Goal: Task Accomplishment & Management: Use online tool/utility

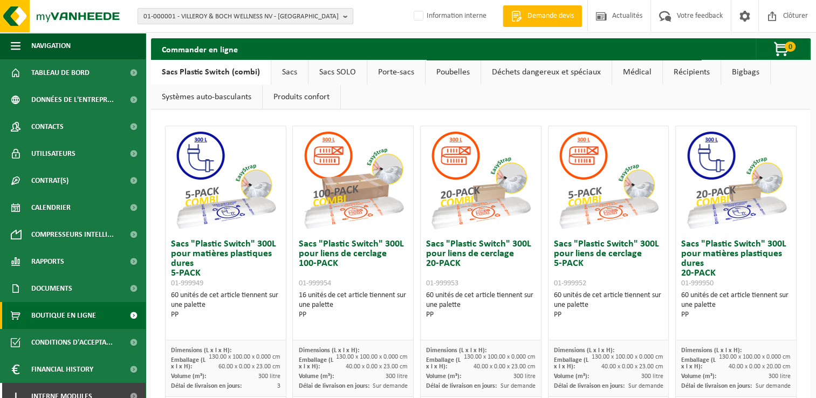
click at [203, 13] on span "01-000001 - VILLEROY & BOCH WELLNESS NV - ROESELARE" at bounding box center [241, 17] width 195 height 16
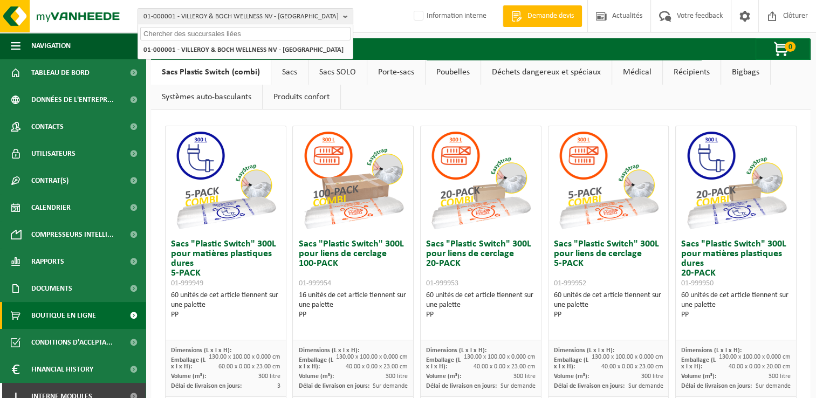
click at [209, 36] on input "text" at bounding box center [245, 33] width 210 height 13
paste input "10-986540"
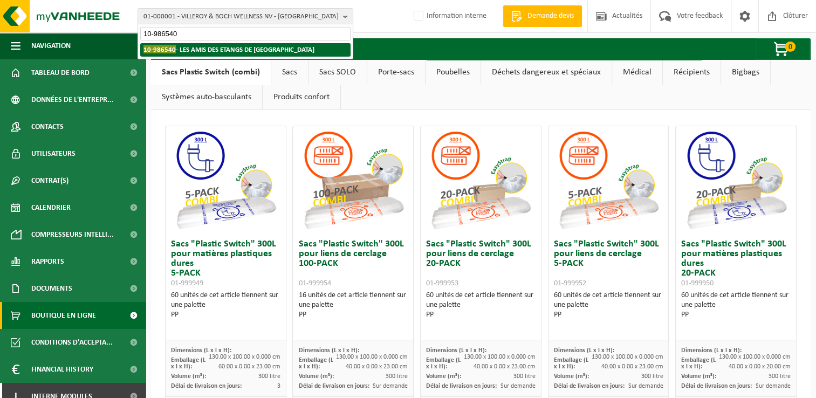
type input "10-986540"
click at [213, 46] on strong "10-986540 - LES AMIS DES ETANGS DE SAINT-DENIS - SAINT-DENIS" at bounding box center [229, 49] width 171 height 8
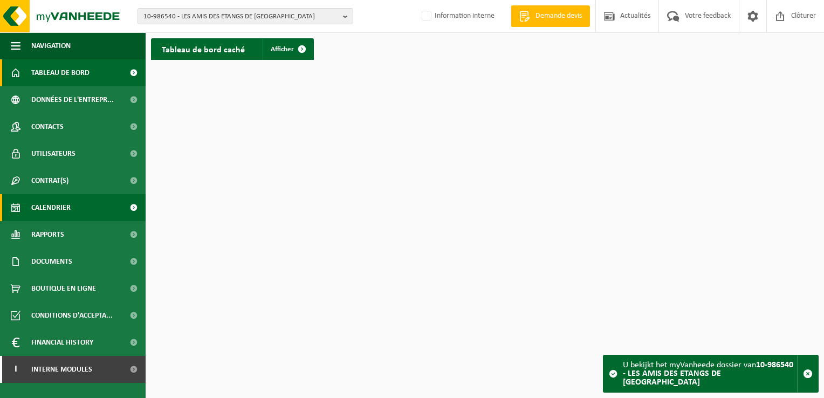
click at [78, 208] on link "Calendrier" at bounding box center [73, 207] width 146 height 27
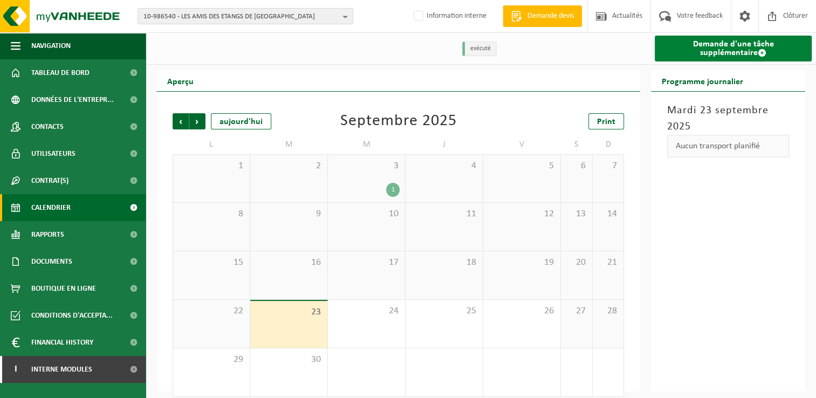
click at [746, 53] on link "Demande d'une tâche supplémentaire" at bounding box center [733, 49] width 157 height 26
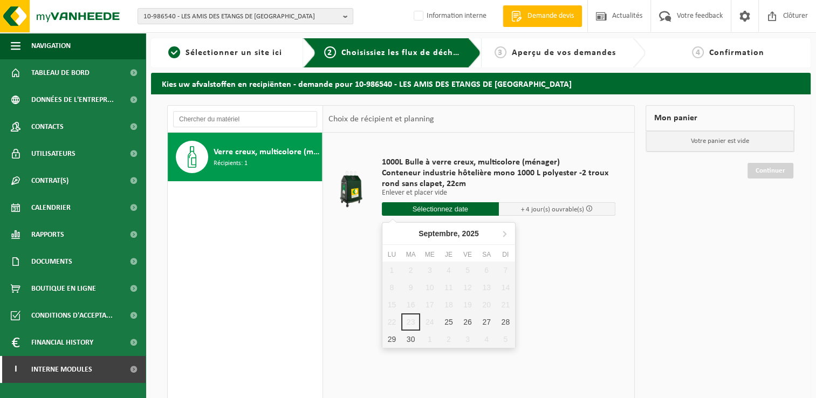
click at [453, 207] on input "text" at bounding box center [440, 208] width 117 height 13
